Goal: Transaction & Acquisition: Book appointment/travel/reservation

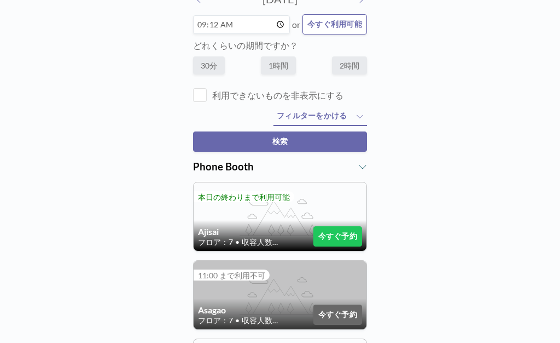
scroll to position [73, 0]
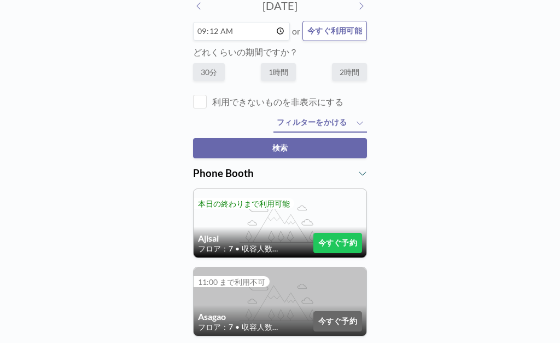
click at [259, 33] on input "09:12" at bounding box center [241, 31] width 97 height 19
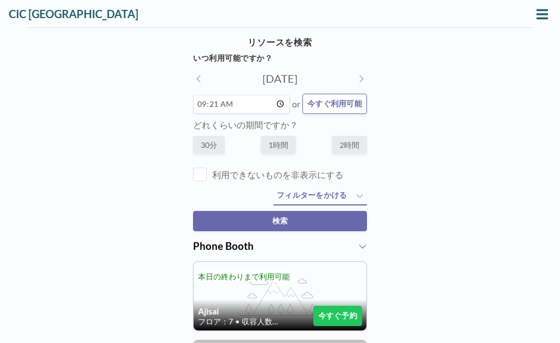
type input "09:30"
click at [212, 148] on label "30分" at bounding box center [209, 145] width 32 height 18
radio input "true"
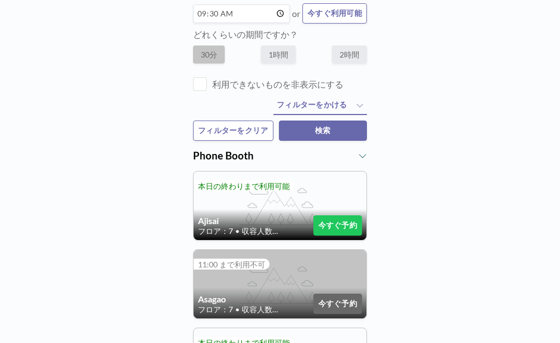
scroll to position [91, 0]
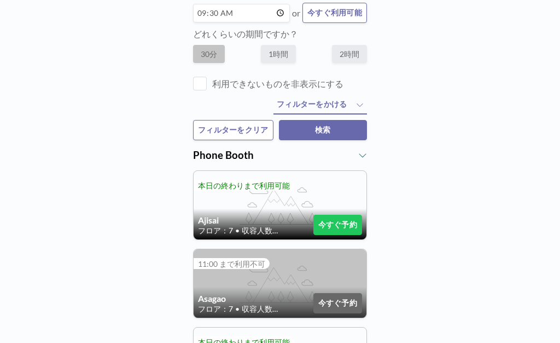
click at [351, 235] on button "今すぐ予約" at bounding box center [338, 225] width 49 height 20
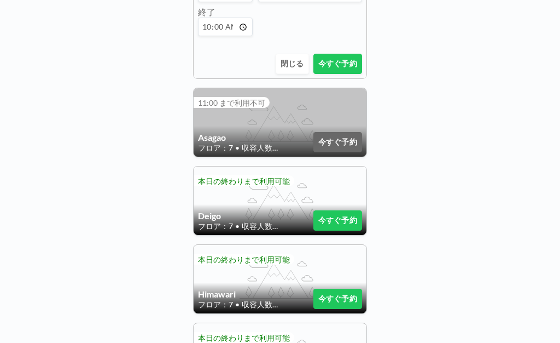
scroll to position [400, 0]
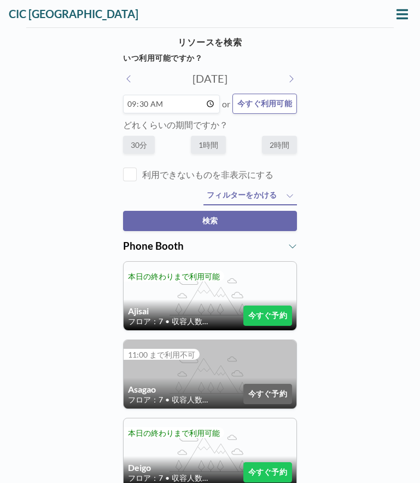
scroll to position [3, 0]
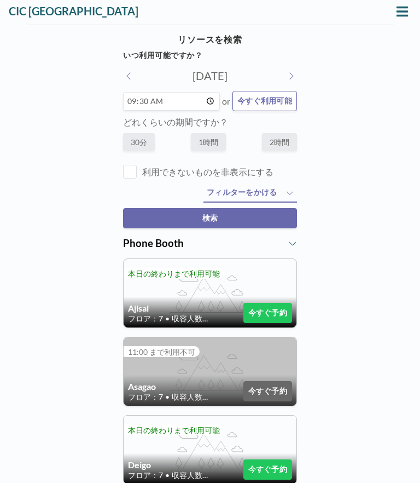
click at [267, 320] on button "今すぐ予約" at bounding box center [268, 313] width 49 height 20
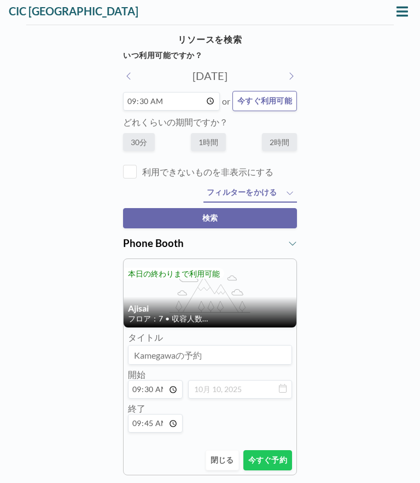
click at [271, 462] on button "今すぐ予約" at bounding box center [268, 460] width 49 height 20
